Goal: Navigation & Orientation: Find specific page/section

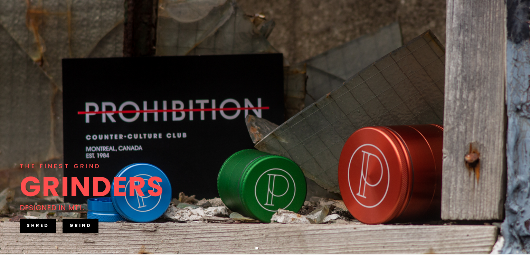
scroll to position [69, 0]
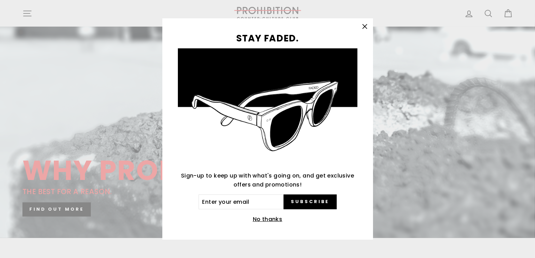
click at [365, 26] on icon "button" at bounding box center [364, 27] width 4 height 4
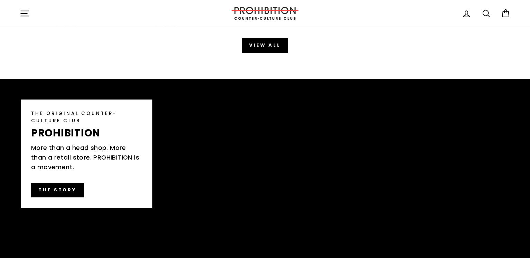
scroll to position [967, 0]
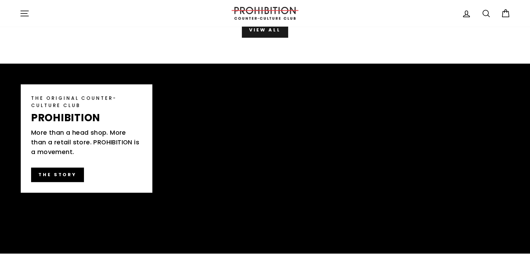
click at [271, 33] on link "View all" at bounding box center [265, 30] width 46 height 14
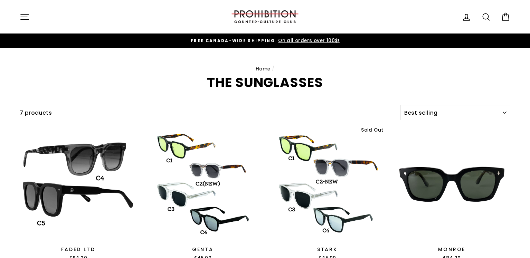
select select "best-selling"
click at [26, 18] on icon "button" at bounding box center [25, 17] width 10 height 10
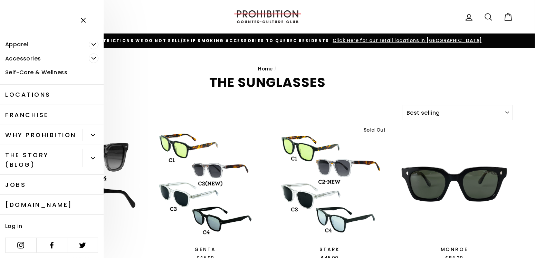
scroll to position [242, 0]
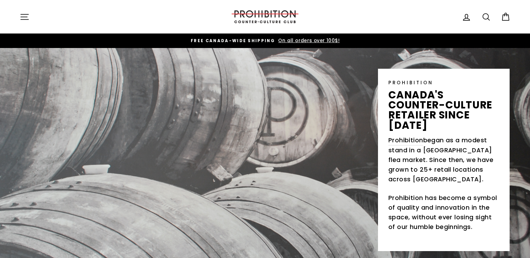
click at [26, 17] on icon "button" at bounding box center [25, 16] width 8 height 5
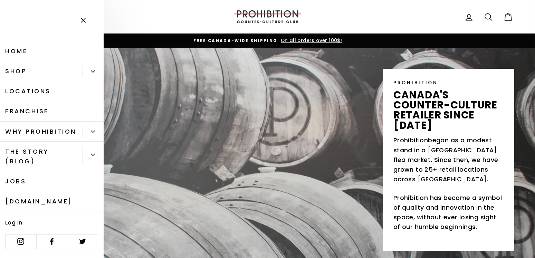
click at [91, 71] on icon "Primary" at bounding box center [93, 71] width 4 height 4
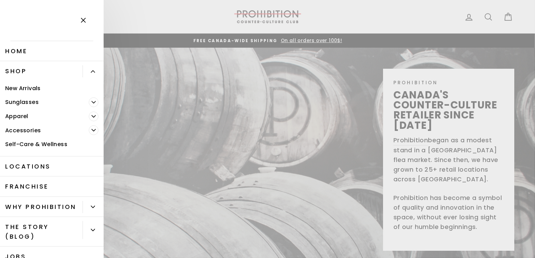
click at [89, 129] on span "Primary" at bounding box center [94, 130] width 10 height 10
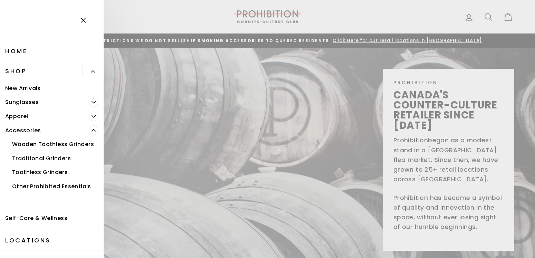
click at [30, 193] on link "Other Prohibited Essentials" at bounding box center [52, 186] width 104 height 14
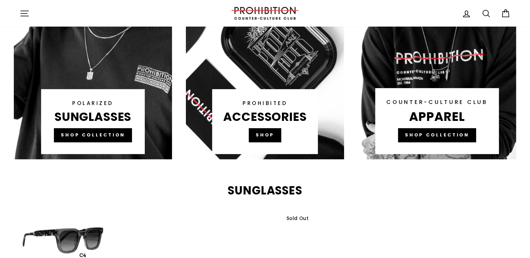
scroll to position [380, 0]
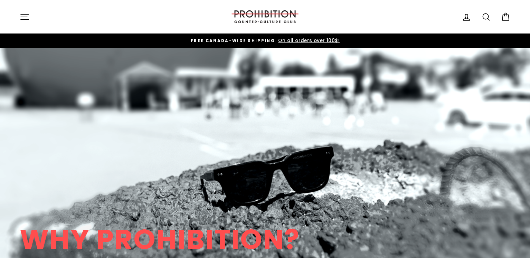
click at [22, 15] on icon "button" at bounding box center [25, 17] width 10 height 10
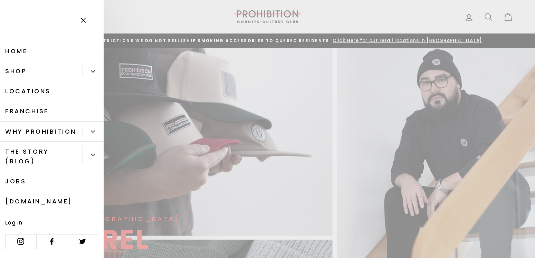
click at [84, 70] on button "Primary" at bounding box center [93, 71] width 21 height 12
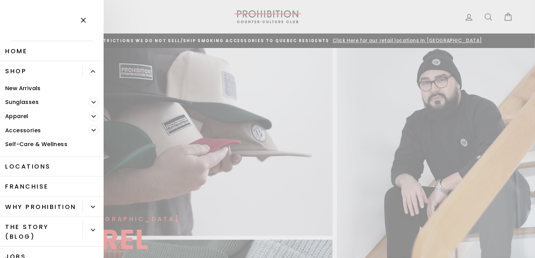
click at [91, 130] on icon "Primary" at bounding box center [93, 130] width 4 height 4
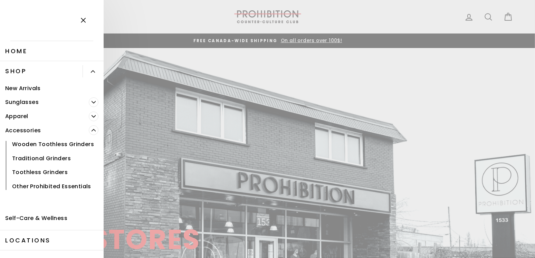
click at [34, 193] on link "Other Prohibited Essentials" at bounding box center [52, 186] width 104 height 14
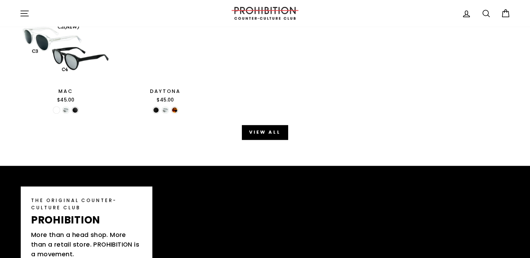
scroll to position [863, 0]
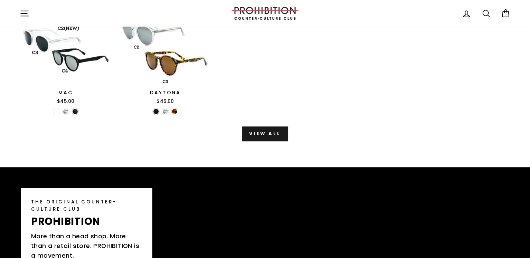
click at [259, 135] on link "View all" at bounding box center [265, 133] width 46 height 14
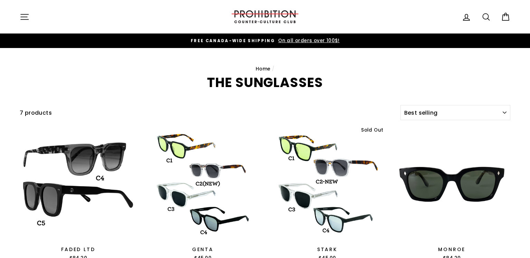
select select "best-selling"
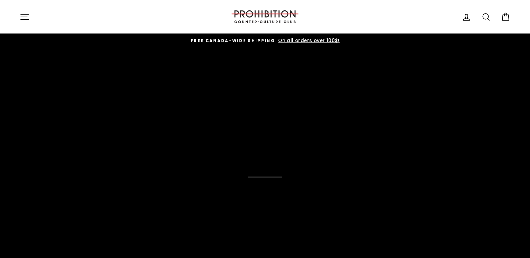
scroll to position [863, 0]
